Goal: Task Accomplishment & Management: Manage account settings

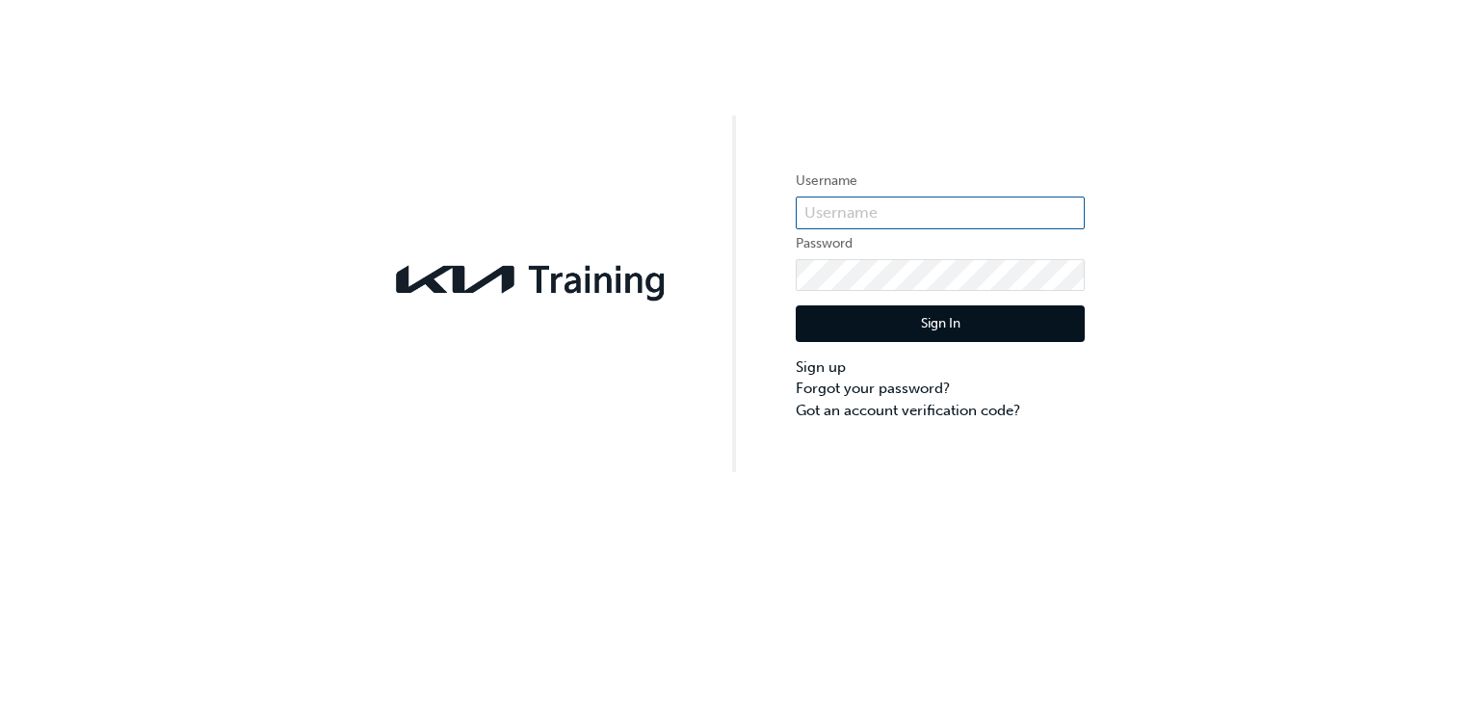
type input "KAU82617I5"
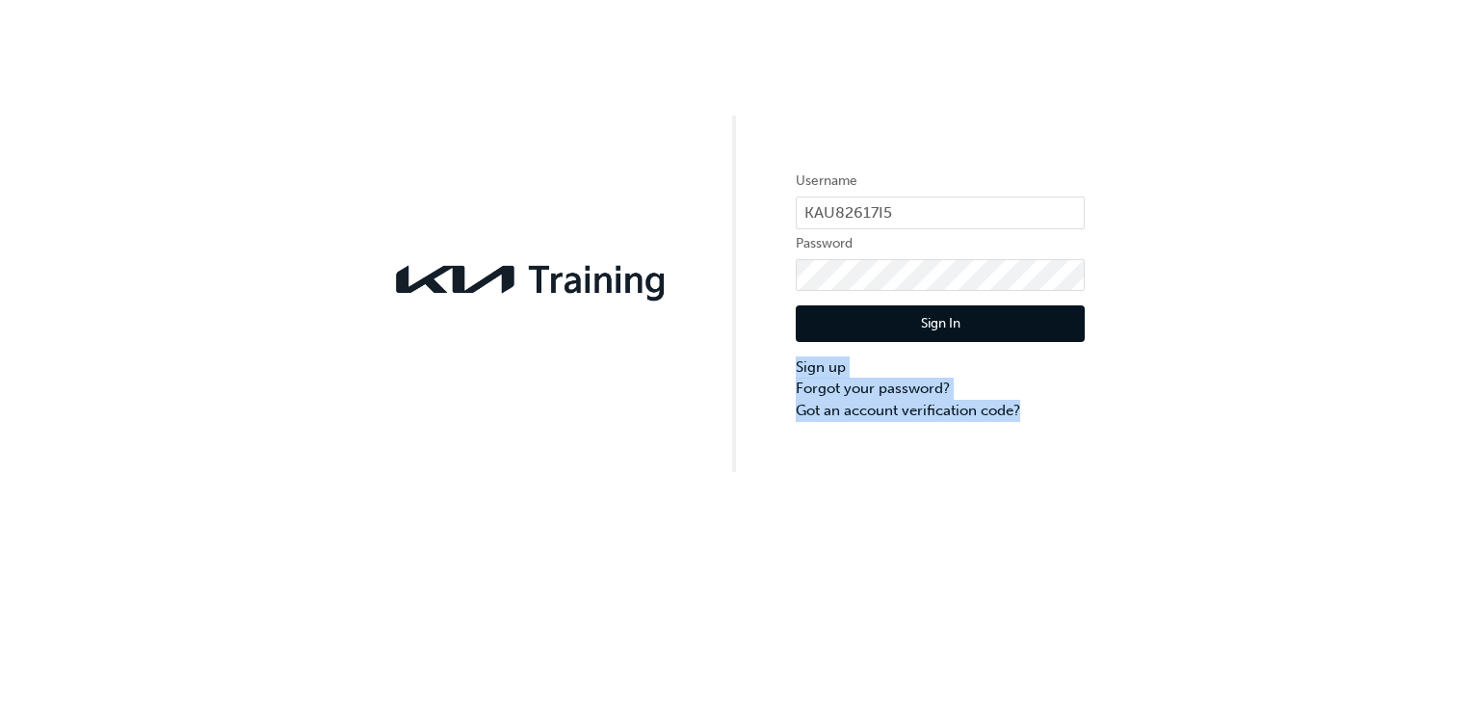
drag, startPoint x: 1067, startPoint y: 470, endPoint x: 971, endPoint y: 318, distance: 179.7
click at [971, 318] on div "Username KAU82617I5 Password Sign In Sign up Forgot your password? Got an accou…" at bounding box center [736, 236] width 1472 height 472
click at [1120, 467] on div "Username KAU82617I5 Password Sign In Sign up Forgot your password? Got an accou…" at bounding box center [736, 236] width 1472 height 472
click at [1027, 327] on button "Sign In" at bounding box center [940, 323] width 289 height 37
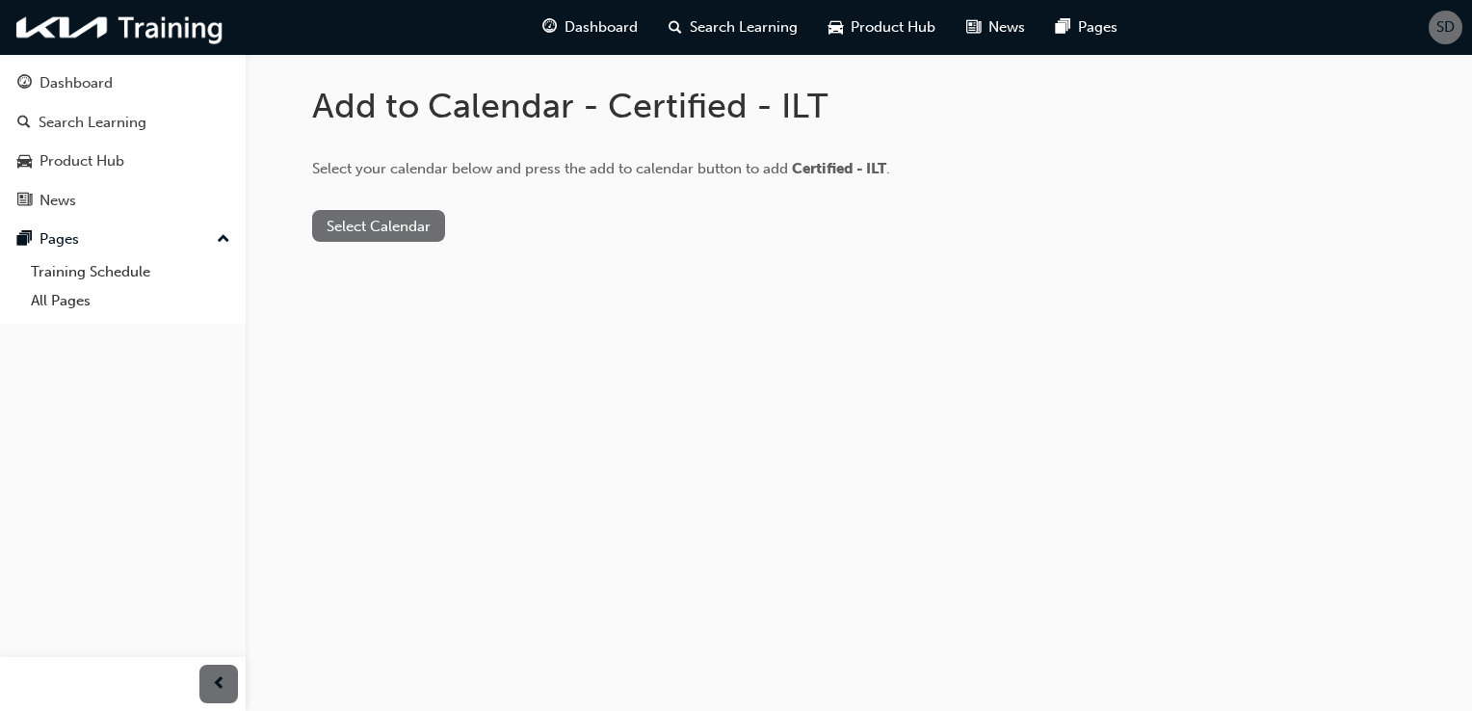
click at [357, 218] on button "Select Calendar" at bounding box center [378, 226] width 133 height 32
click at [428, 345] on div "Google Calendar" at bounding box center [378, 345] width 113 height 22
click at [548, 237] on button "Add to Calendar" at bounding box center [537, 226] width 137 height 32
click at [425, 243] on div "Add to Calendar - Certified - ILT Select your calendar below and press the add …" at bounding box center [859, 179] width 1156 height 250
click at [411, 232] on button "Select Calendar" at bounding box center [378, 226] width 133 height 32
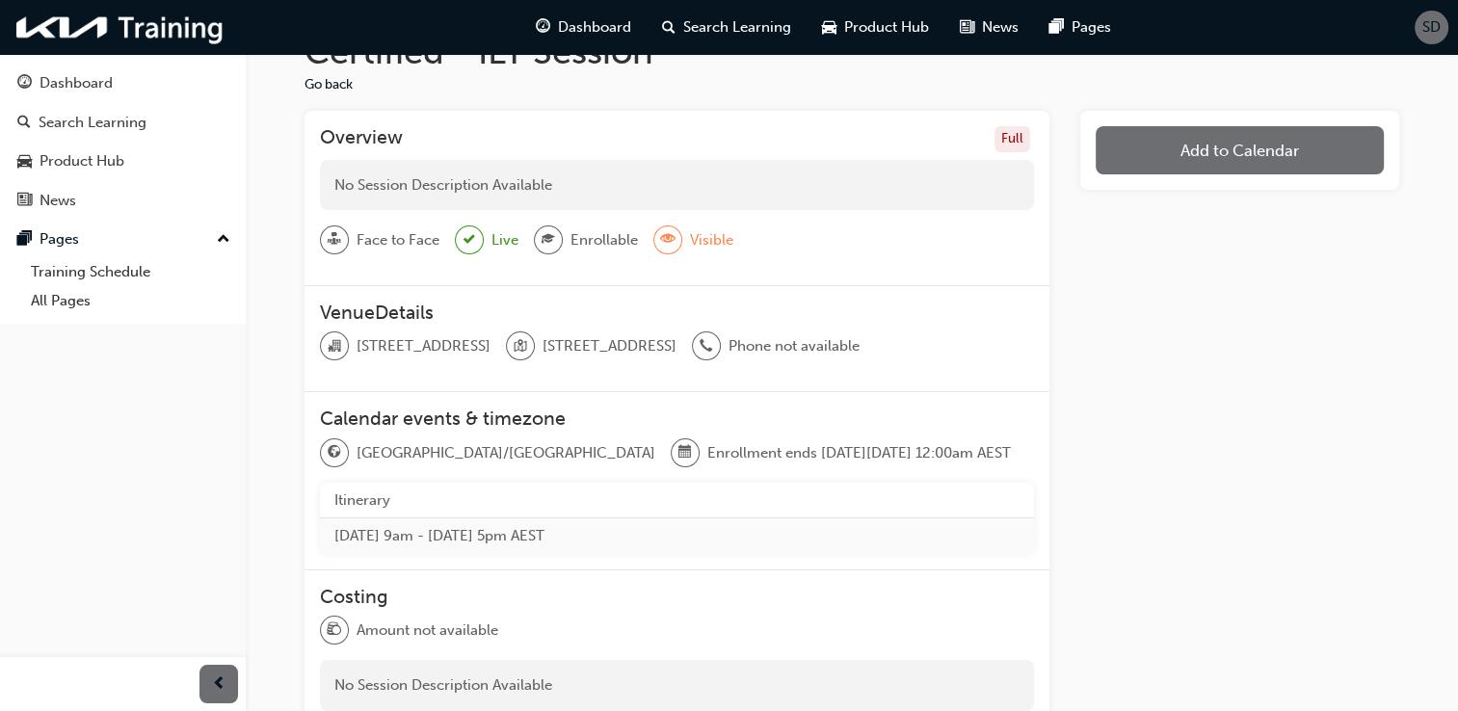
scroll to position [58, 0]
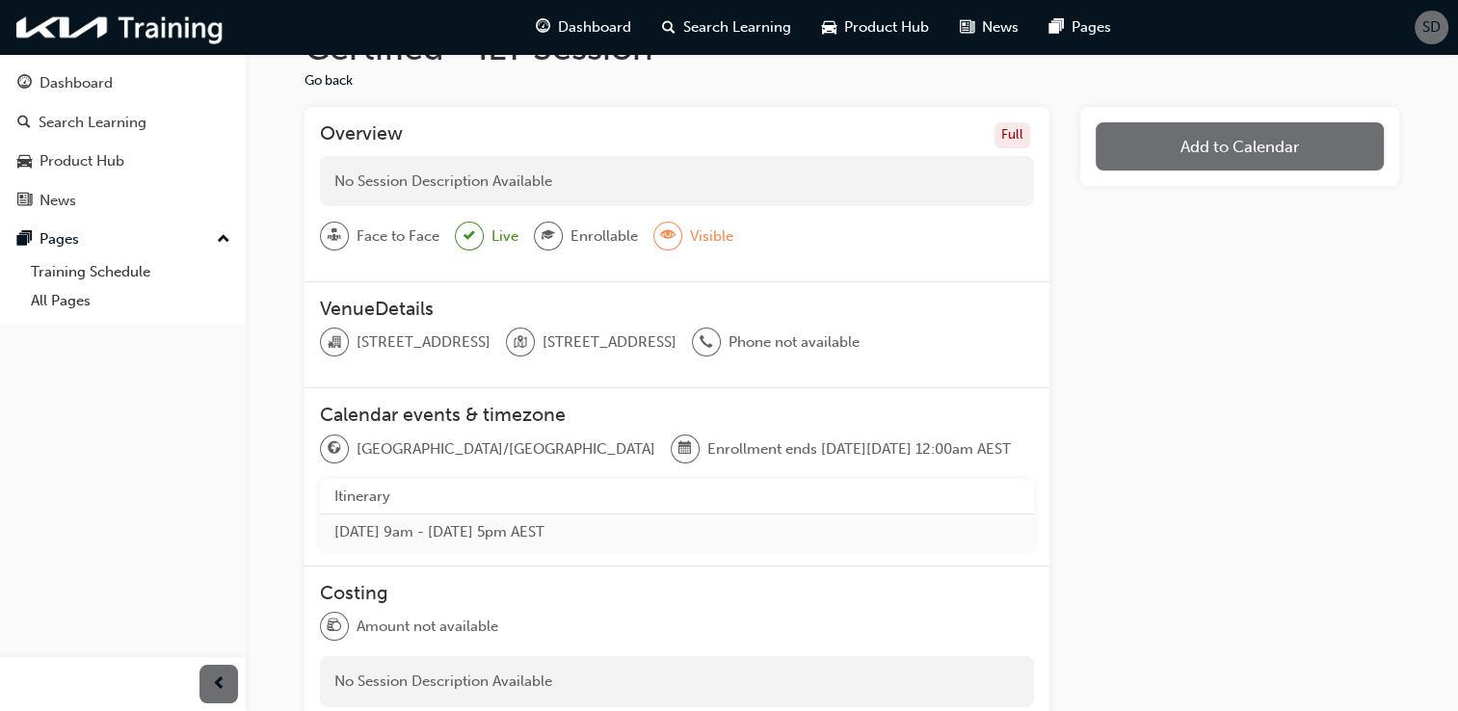
click at [667, 233] on span "eye-icon" at bounding box center [667, 236] width 13 height 25
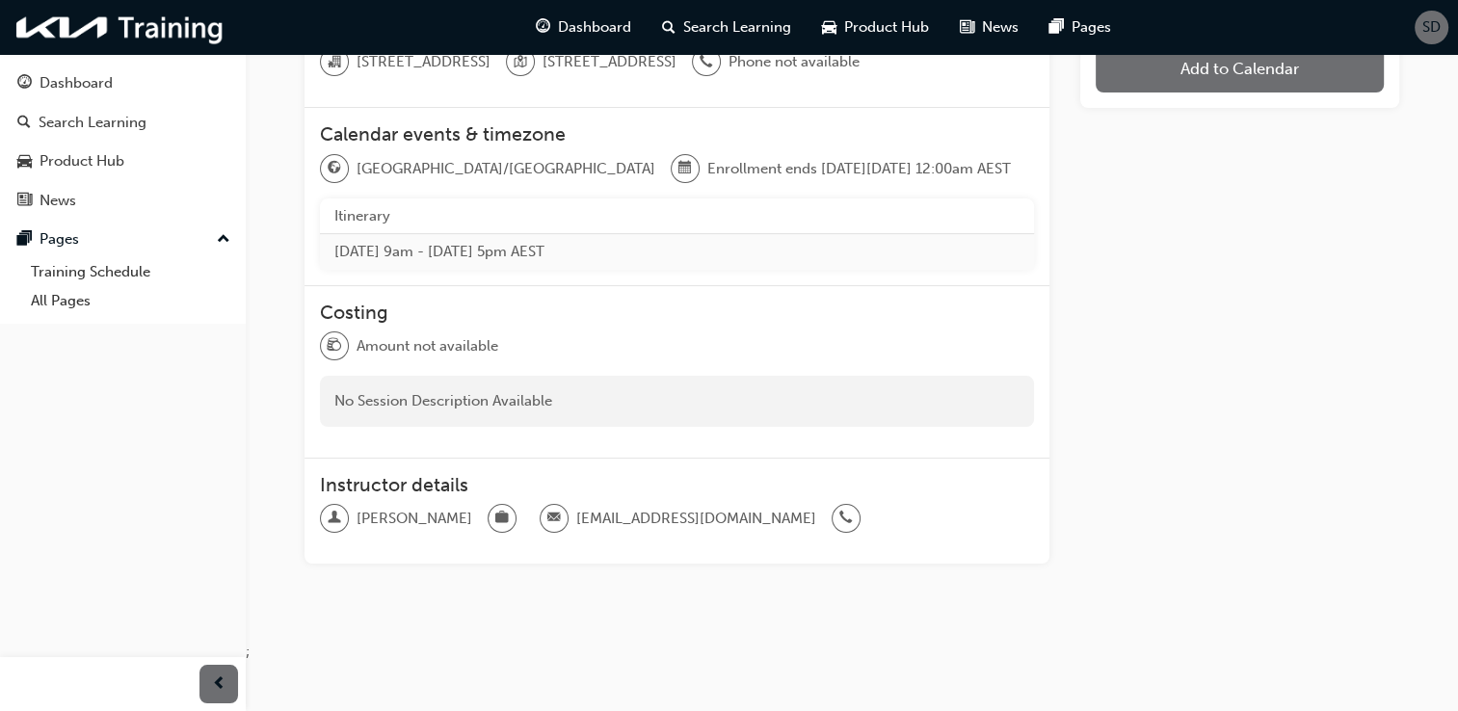
scroll to position [367, 0]
click at [1457, 439] on div "Certified - ILT Session Go back Overview Full No Session Description Available …" at bounding box center [852, 178] width 1212 height 925
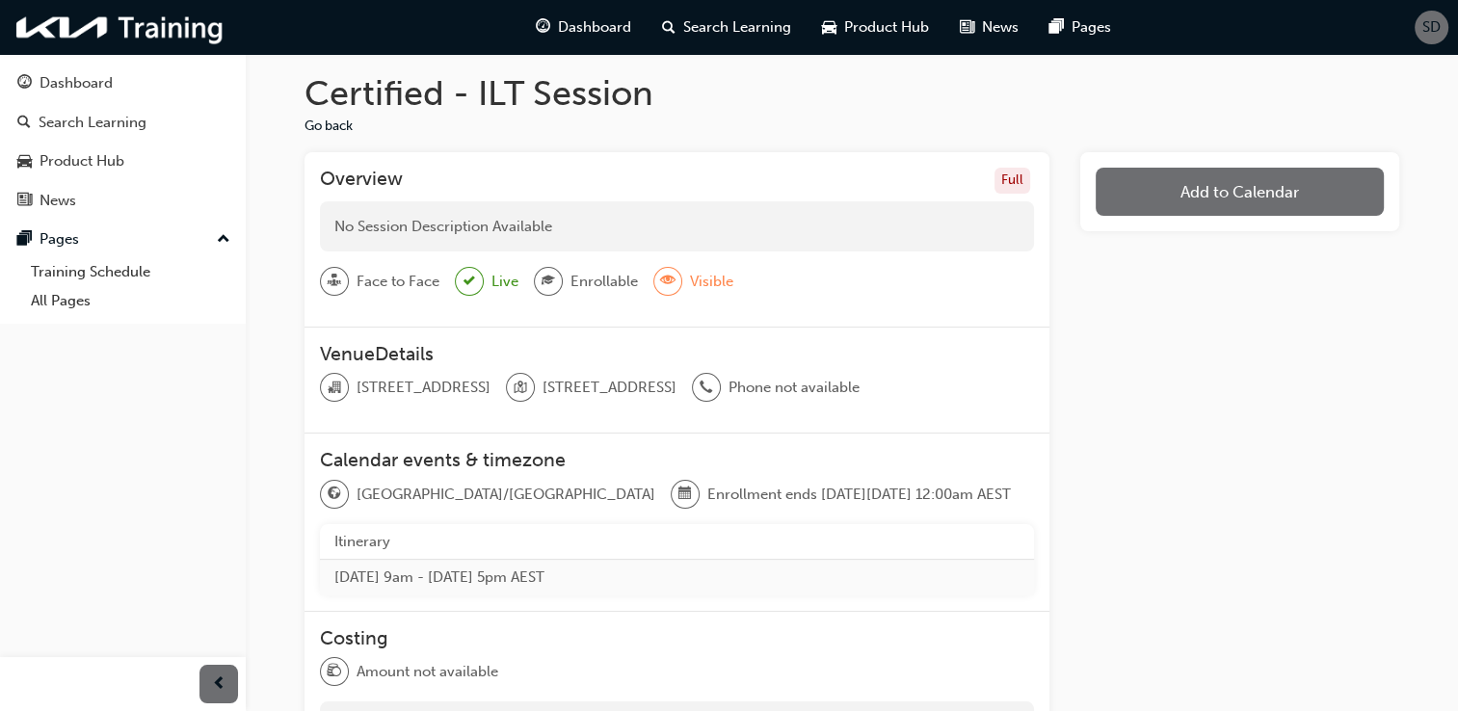
scroll to position [0, 0]
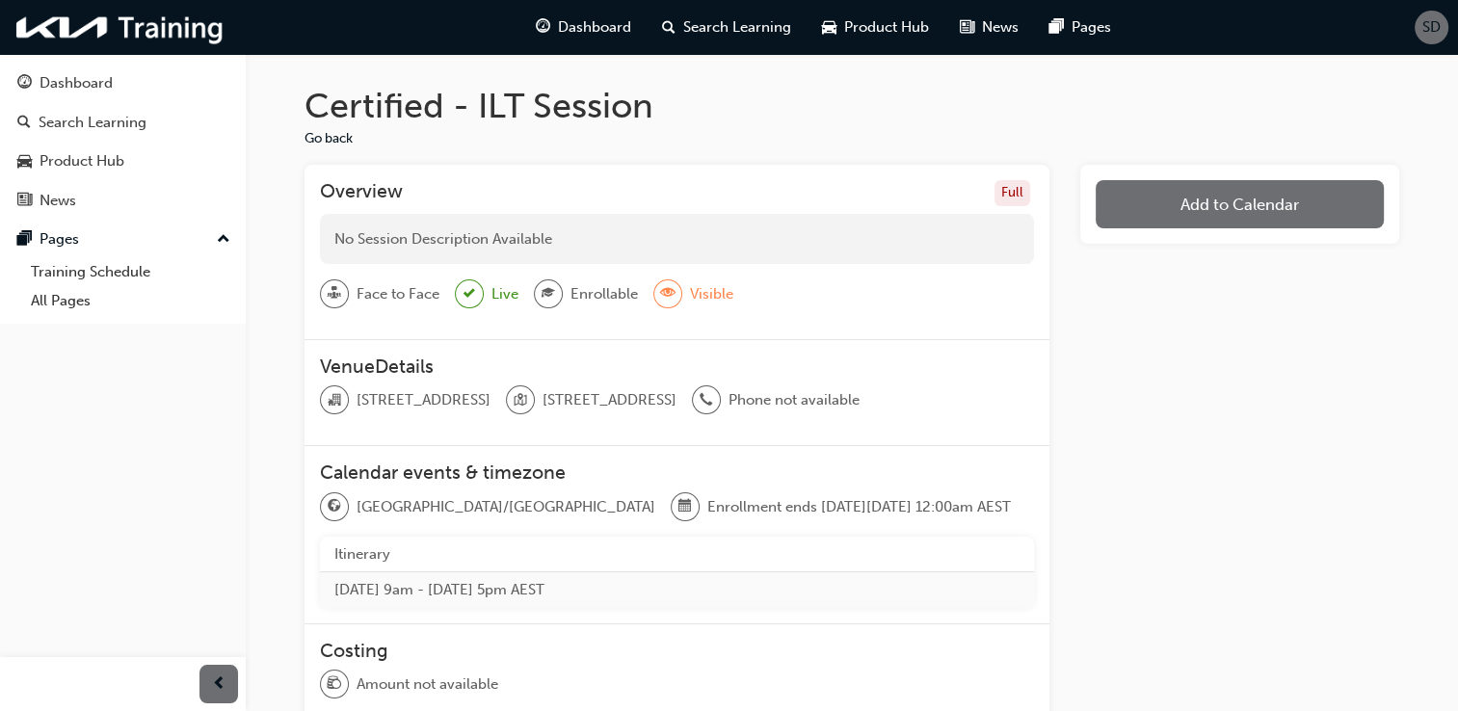
click at [1257, 199] on button "Add to Calendar" at bounding box center [1240, 204] width 288 height 48
click at [1214, 278] on button "[DOMAIN_NAME]" at bounding box center [1241, 265] width 131 height 37
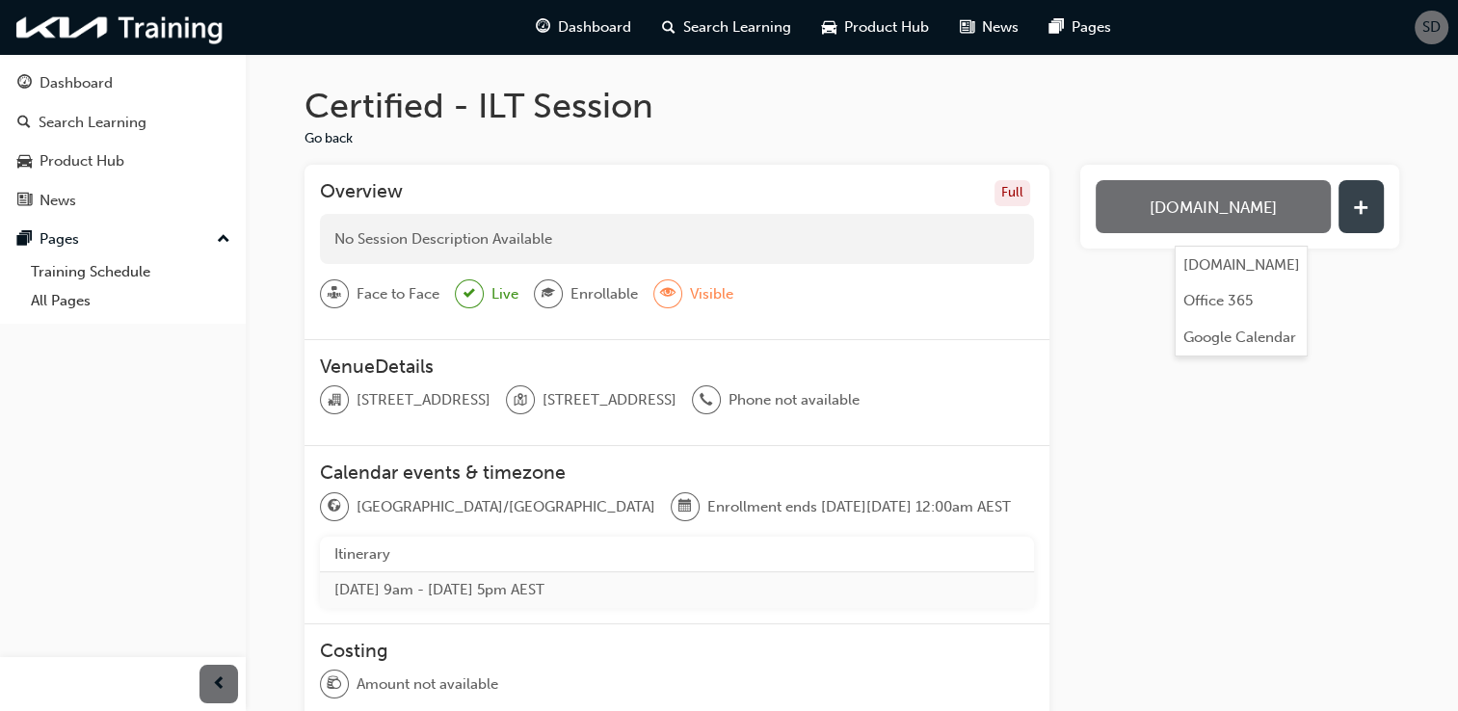
click at [1368, 223] on button "button" at bounding box center [1360, 206] width 45 height 53
